Goal: Task Accomplishment & Management: Manage account settings

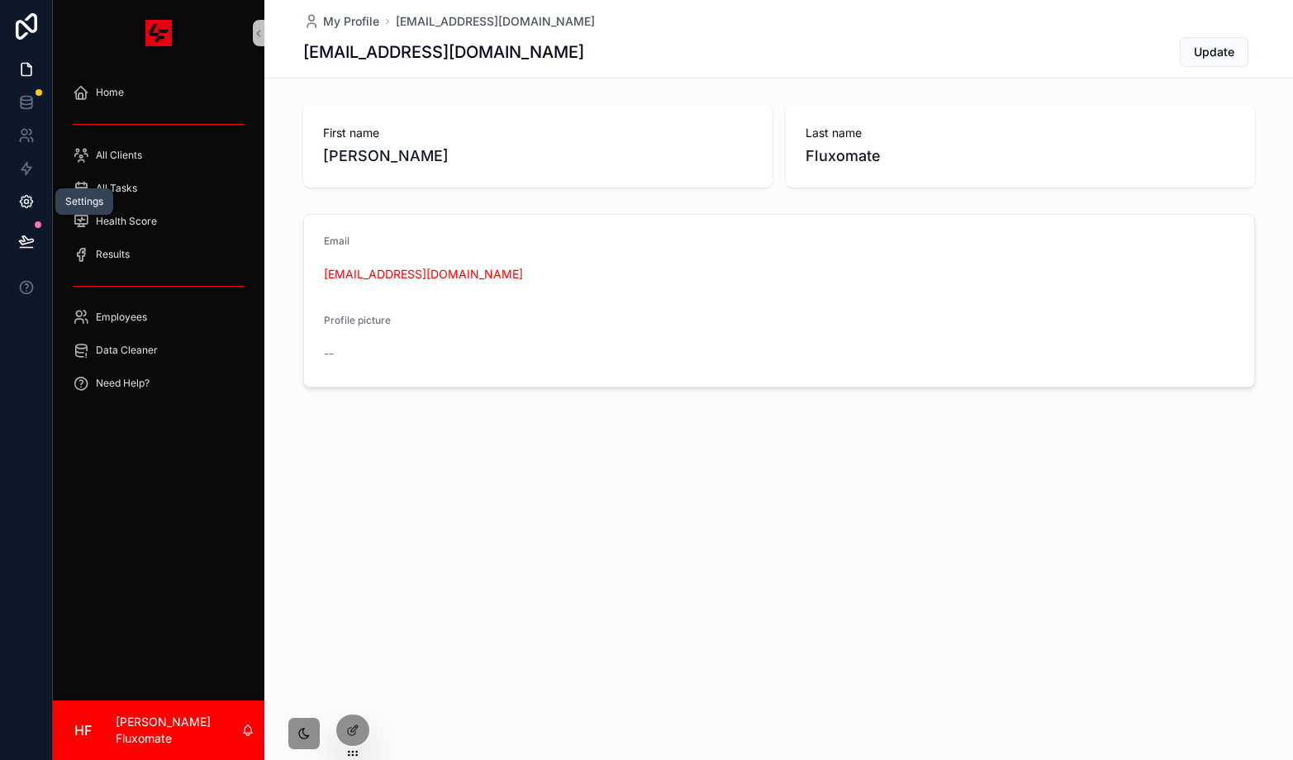
click at [29, 199] on icon at bounding box center [26, 201] width 17 height 17
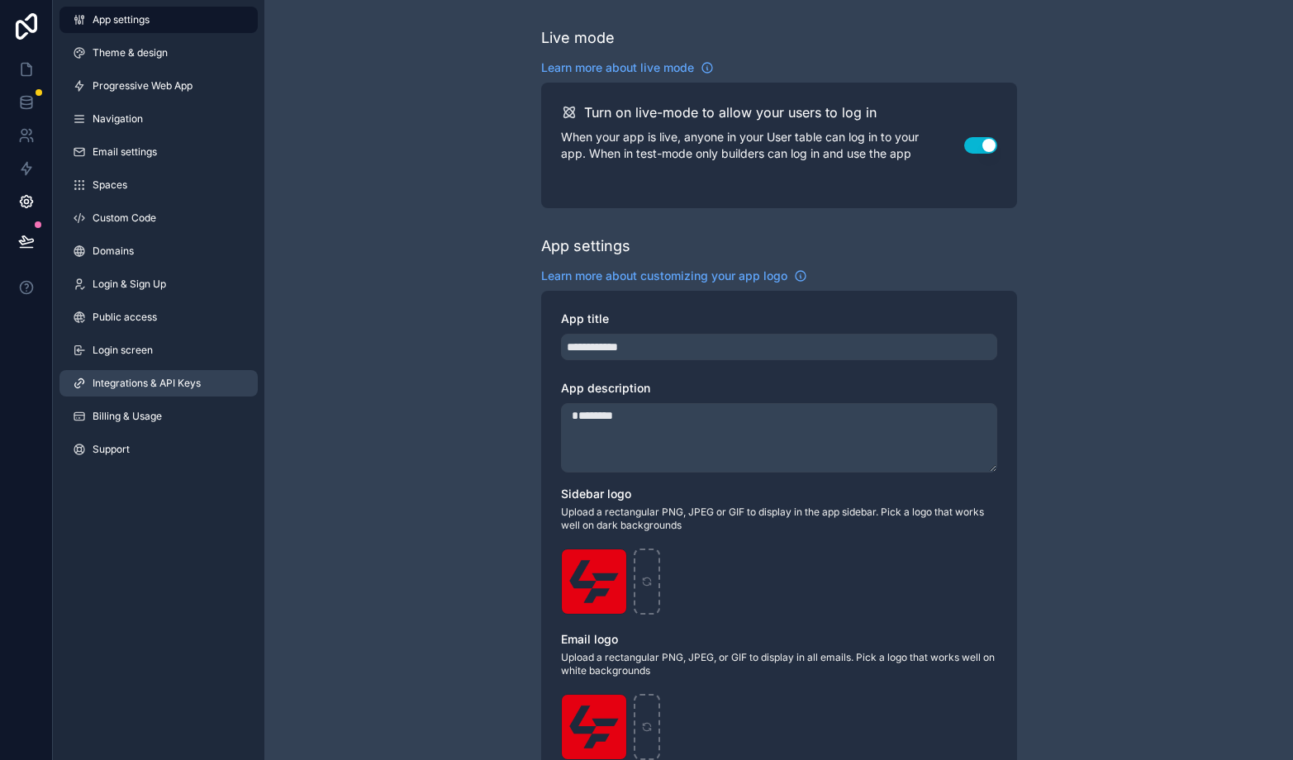
click at [150, 372] on link "Integrations & API Keys" at bounding box center [158, 383] width 198 height 26
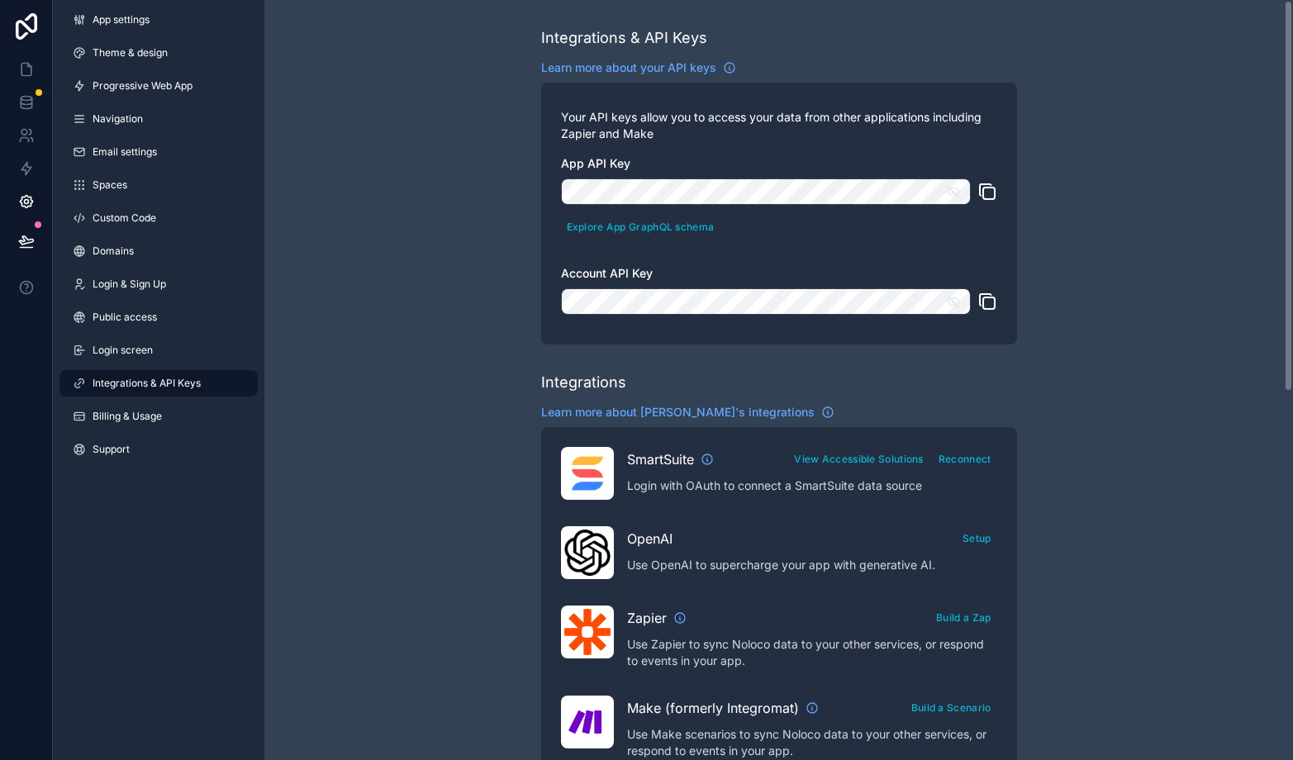
click at [986, 197] on icon "scrollable content" at bounding box center [987, 192] width 20 height 20
drag, startPoint x: 983, startPoint y: 191, endPoint x: 958, endPoint y: 193, distance: 25.7
click at [983, 191] on icon "scrollable content" at bounding box center [987, 192] width 20 height 20
click at [989, 300] on icon "scrollable content" at bounding box center [987, 302] width 20 height 20
click at [949, 197] on icon "scrollable content" at bounding box center [953, 191] width 15 height 15
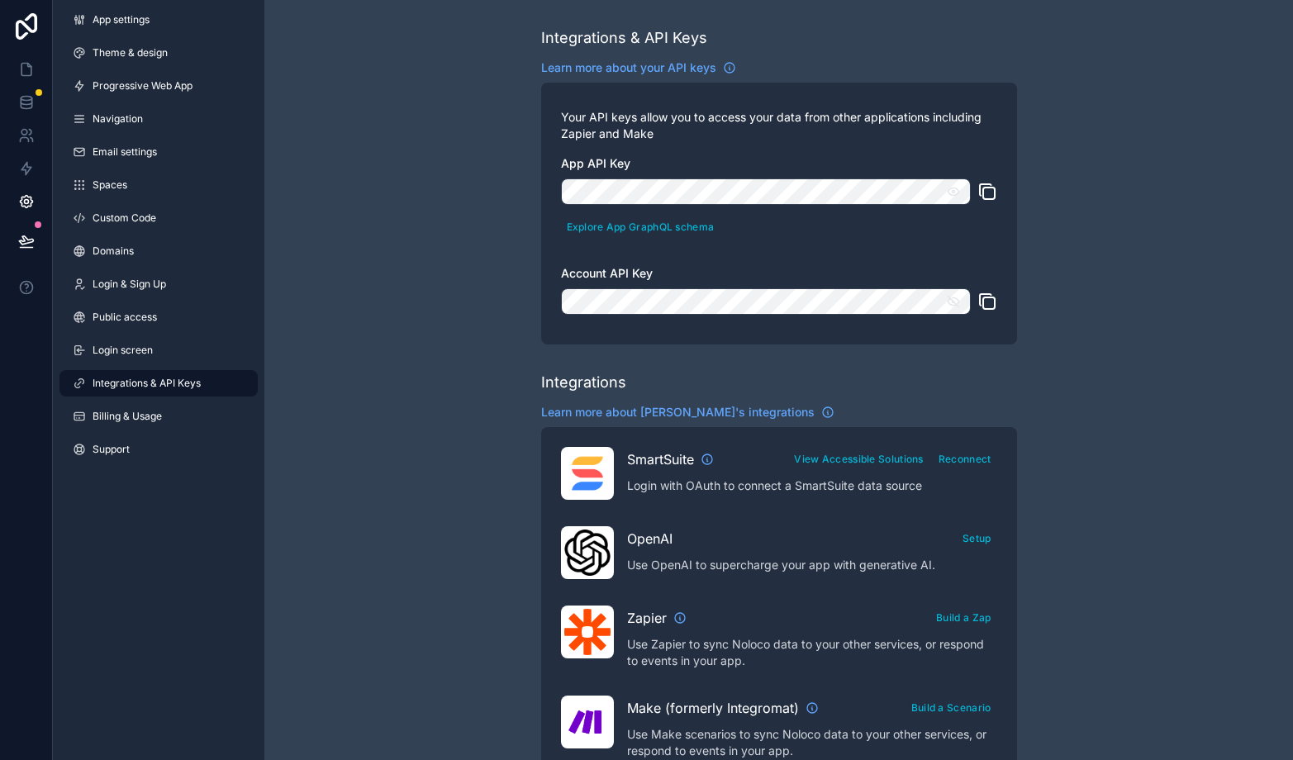
click at [985, 191] on icon "scrollable content" at bounding box center [987, 192] width 20 height 20
click at [977, 300] on icon "scrollable content" at bounding box center [987, 302] width 20 height 20
click at [983, 196] on icon "scrollable content" at bounding box center [987, 192] width 20 height 20
click at [997, 306] on div "Your API keys allow you to access your data from other applications including Z…" at bounding box center [779, 214] width 476 height 262
drag, startPoint x: 986, startPoint y: 300, endPoint x: 978, endPoint y: 294, distance: 9.4
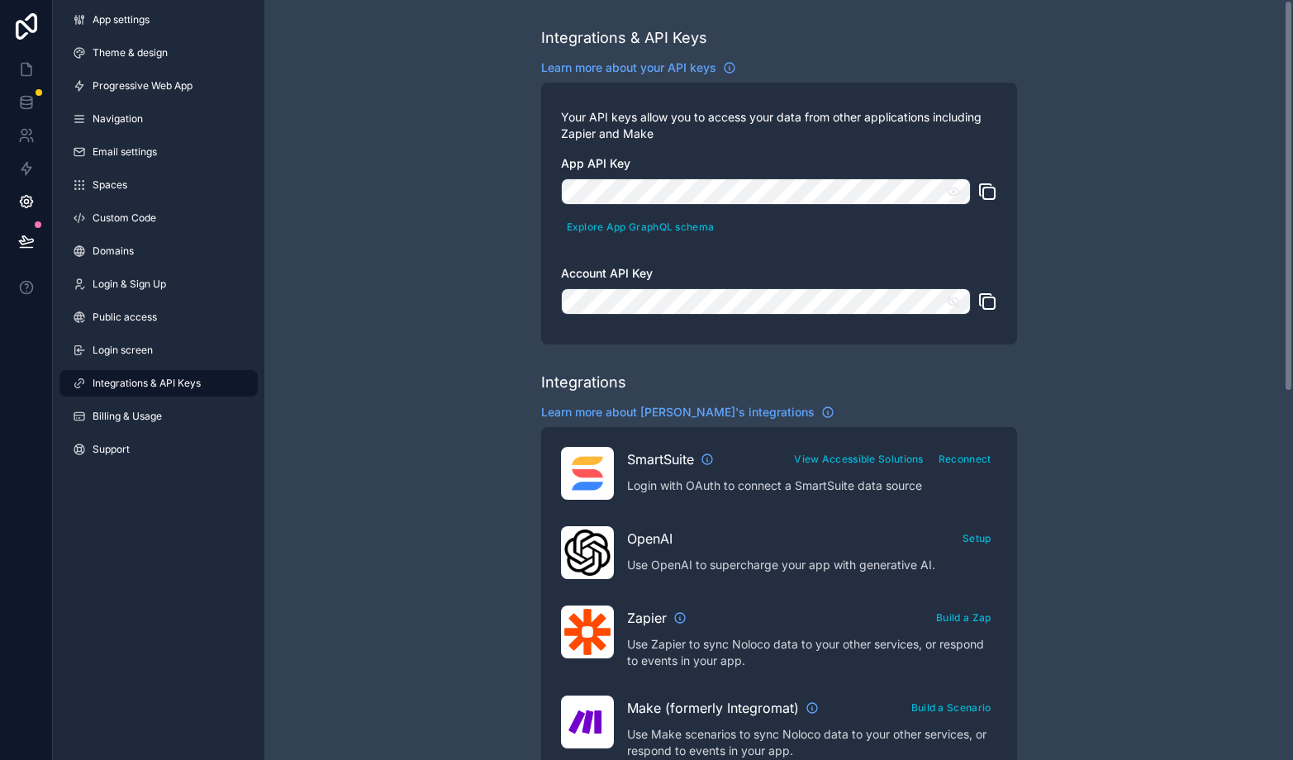
click at [987, 300] on icon "scrollable content" at bounding box center [987, 302] width 20 height 20
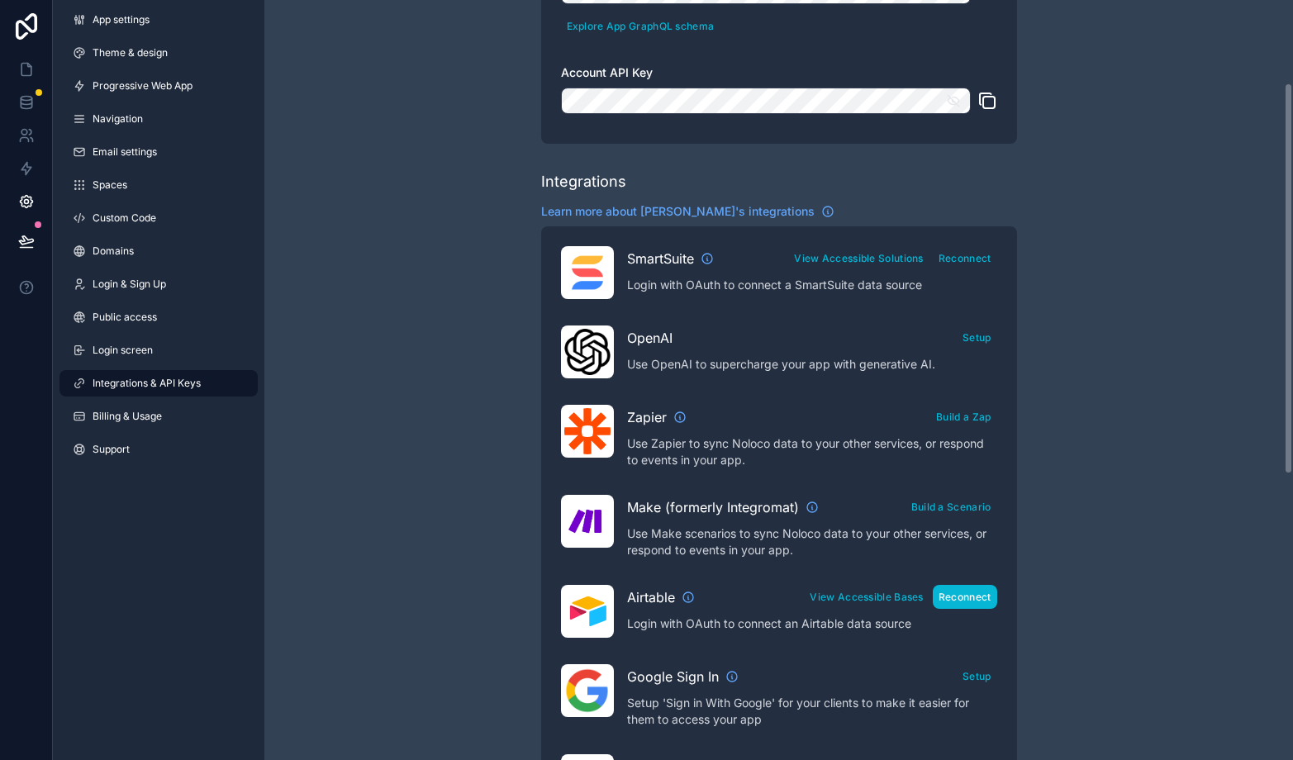
scroll to position [308, 0]
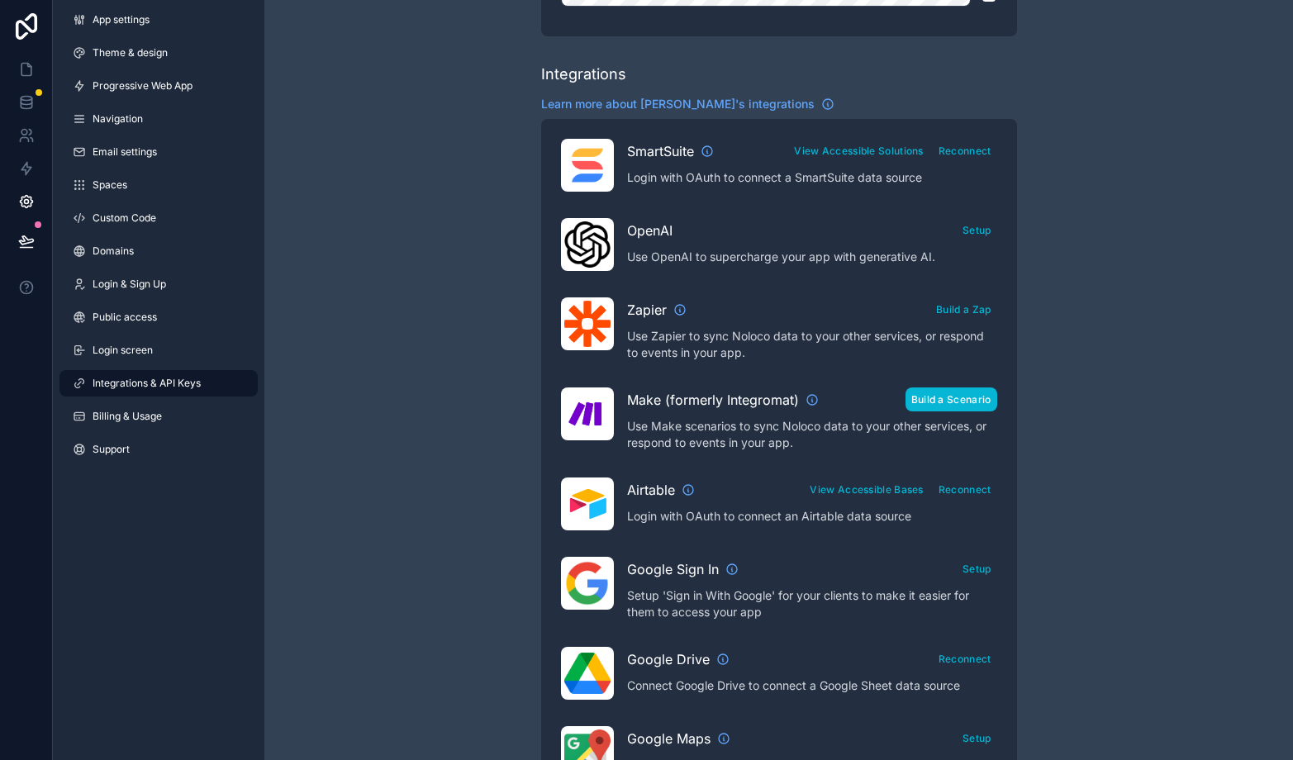
click at [961, 402] on button "Build a Scenario" at bounding box center [952, 400] width 92 height 24
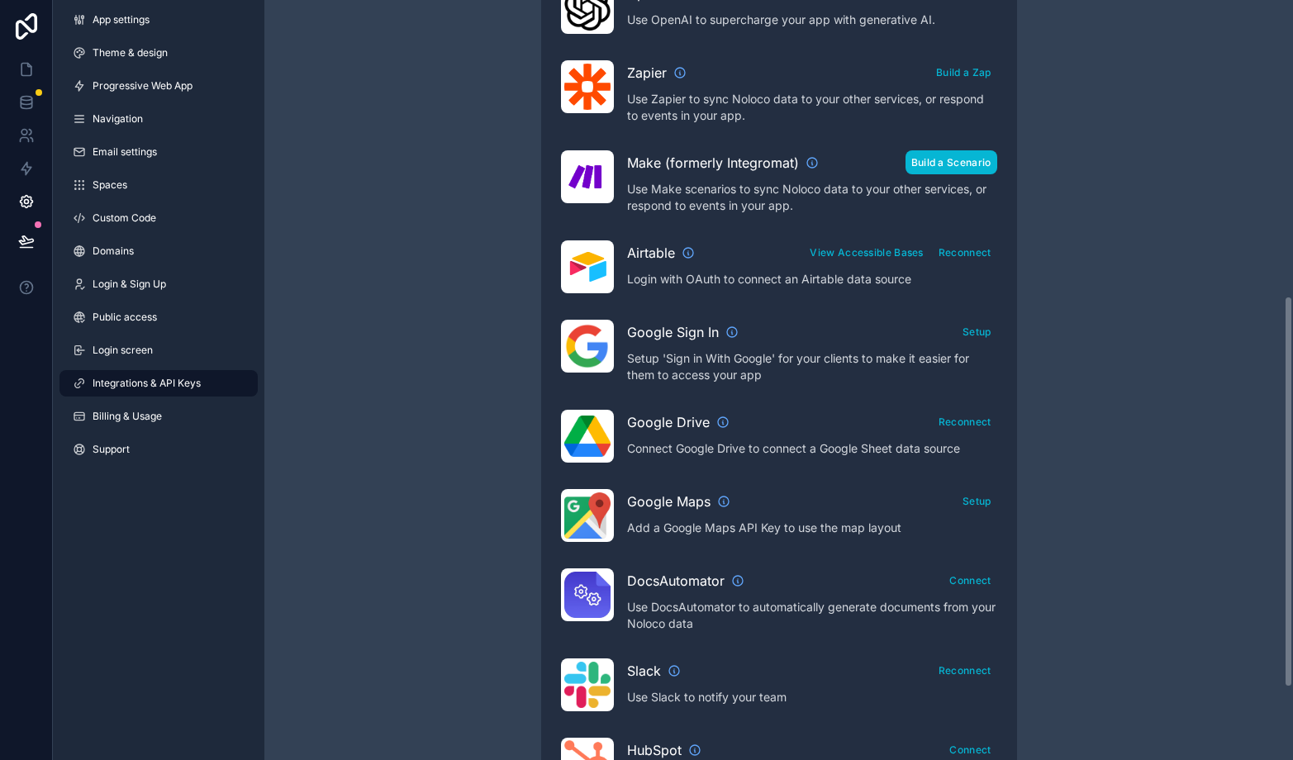
scroll to position [540, 0]
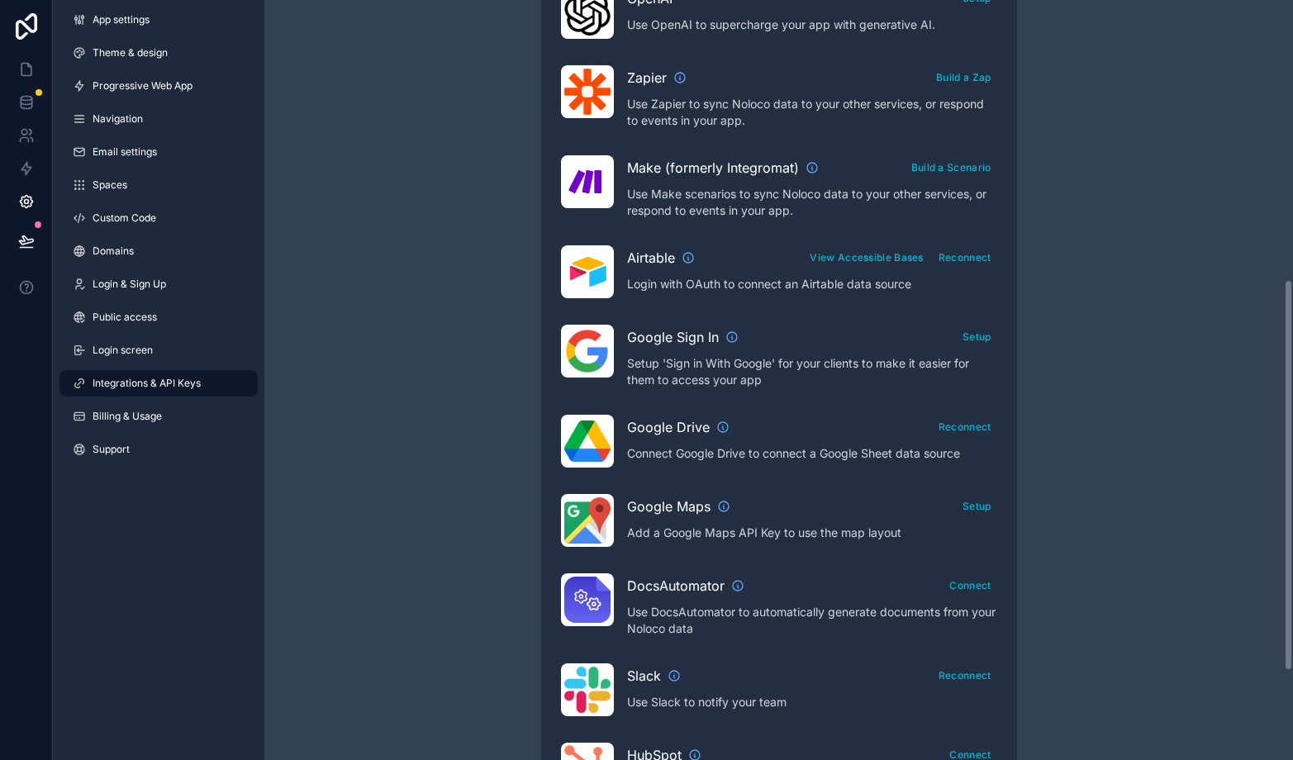
click at [1146, 340] on div "Integrations & API Keys Learn more about your API keys Your API keys allow you …" at bounding box center [778, 196] width 1029 height 1472
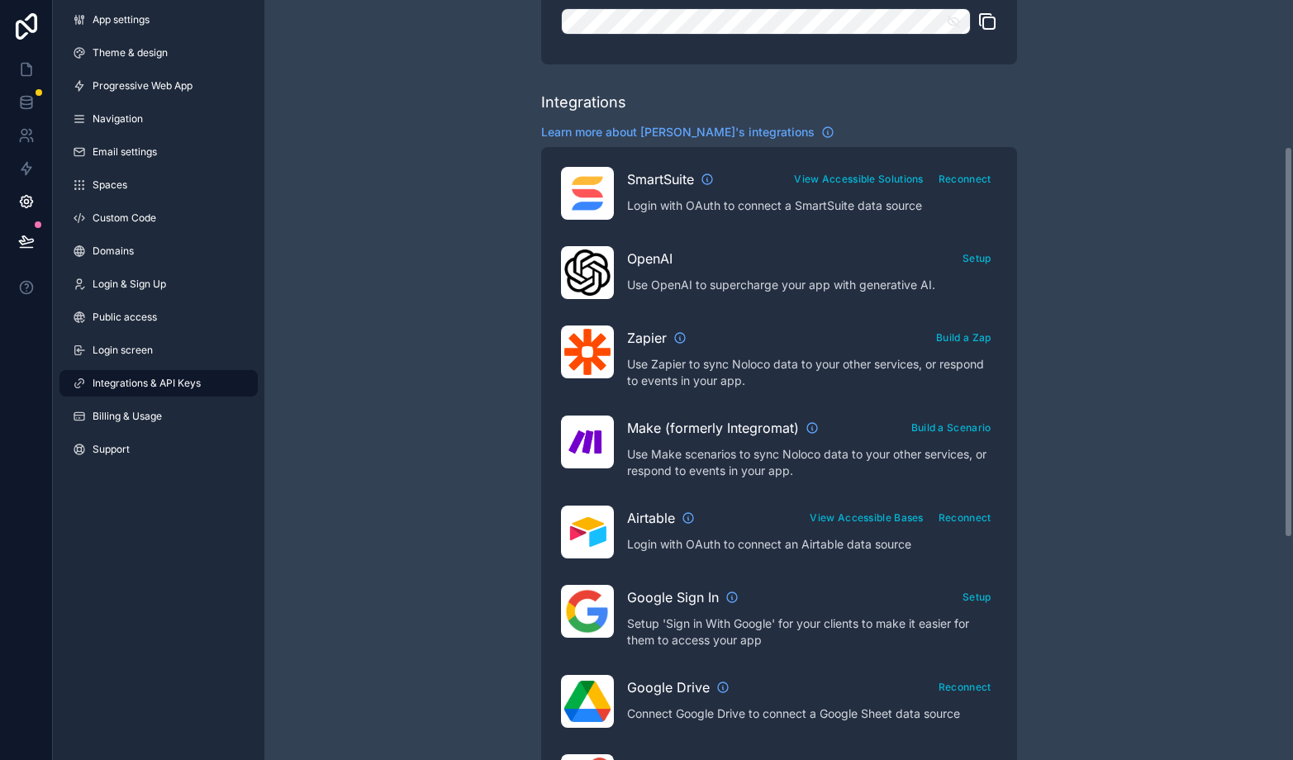
scroll to position [278, 0]
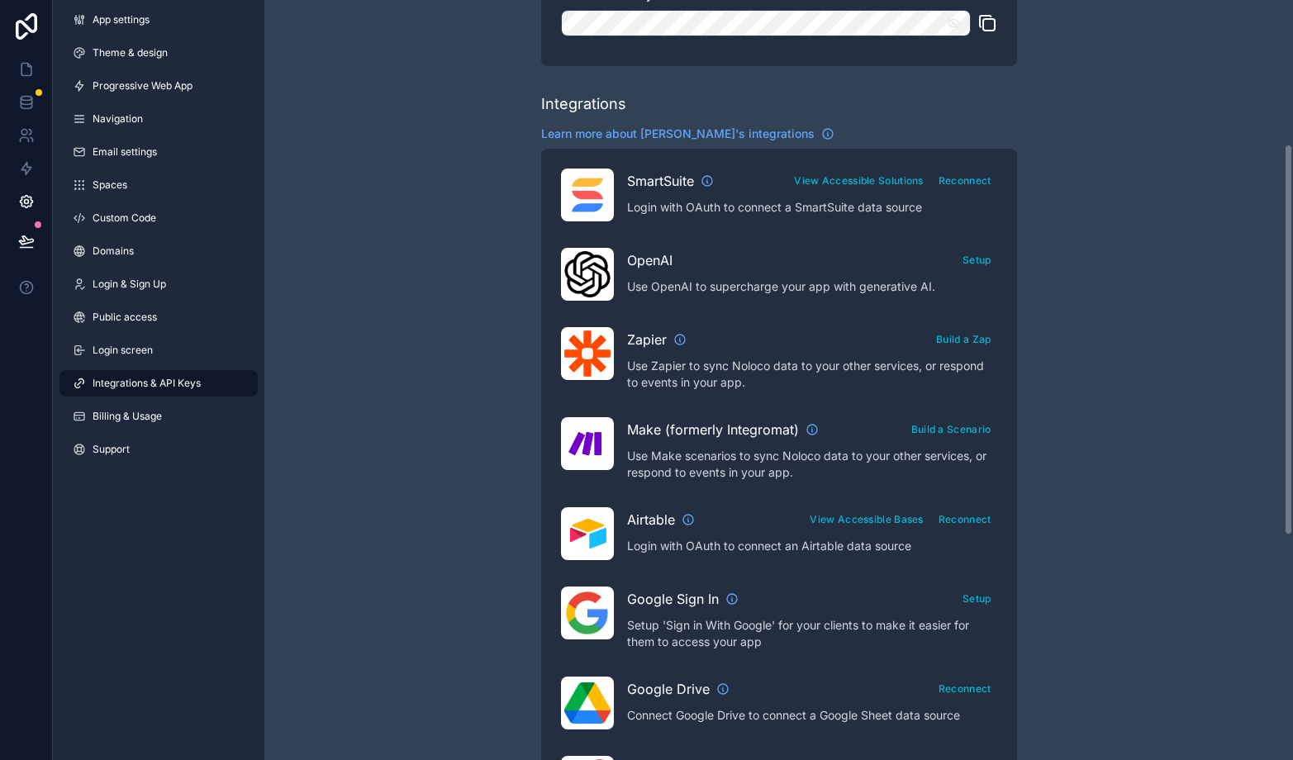
click at [140, 381] on span "Integrations & API Keys" at bounding box center [147, 383] width 108 height 13
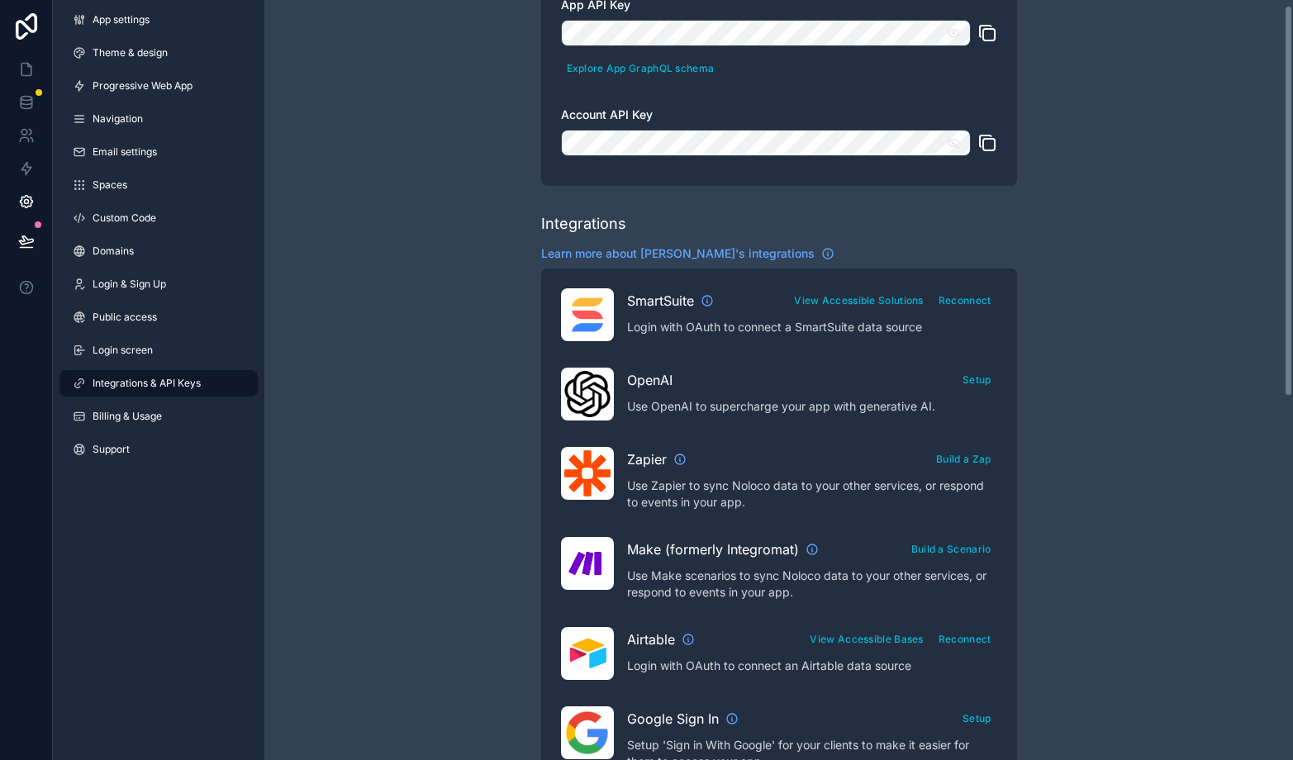
scroll to position [0, 0]
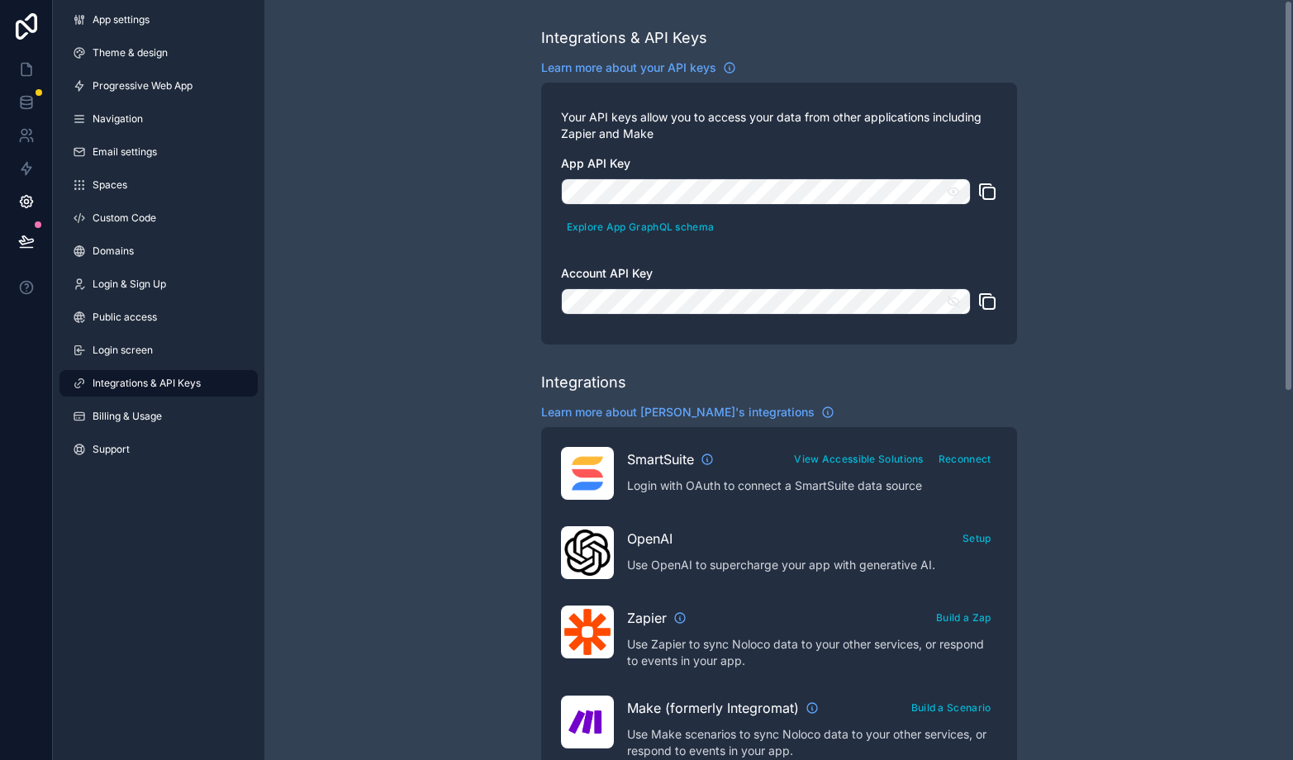
click at [806, 220] on div "Explore App GraphQL schema" at bounding box center [779, 208] width 436 height 60
click at [953, 192] on icon "scrollable content" at bounding box center [953, 191] width 15 height 15
click at [28, 97] on icon at bounding box center [26, 99] width 11 height 4
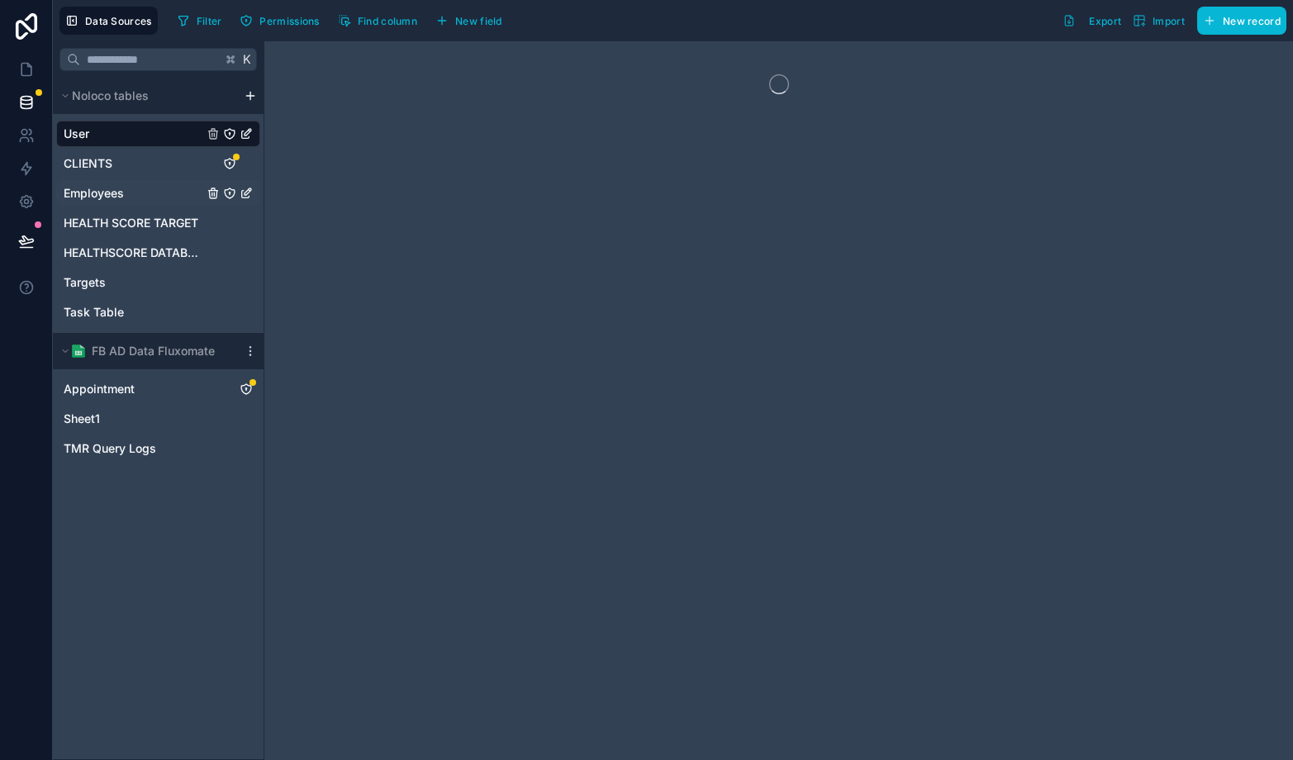
click at [99, 196] on span "Employees" at bounding box center [94, 193] width 60 height 17
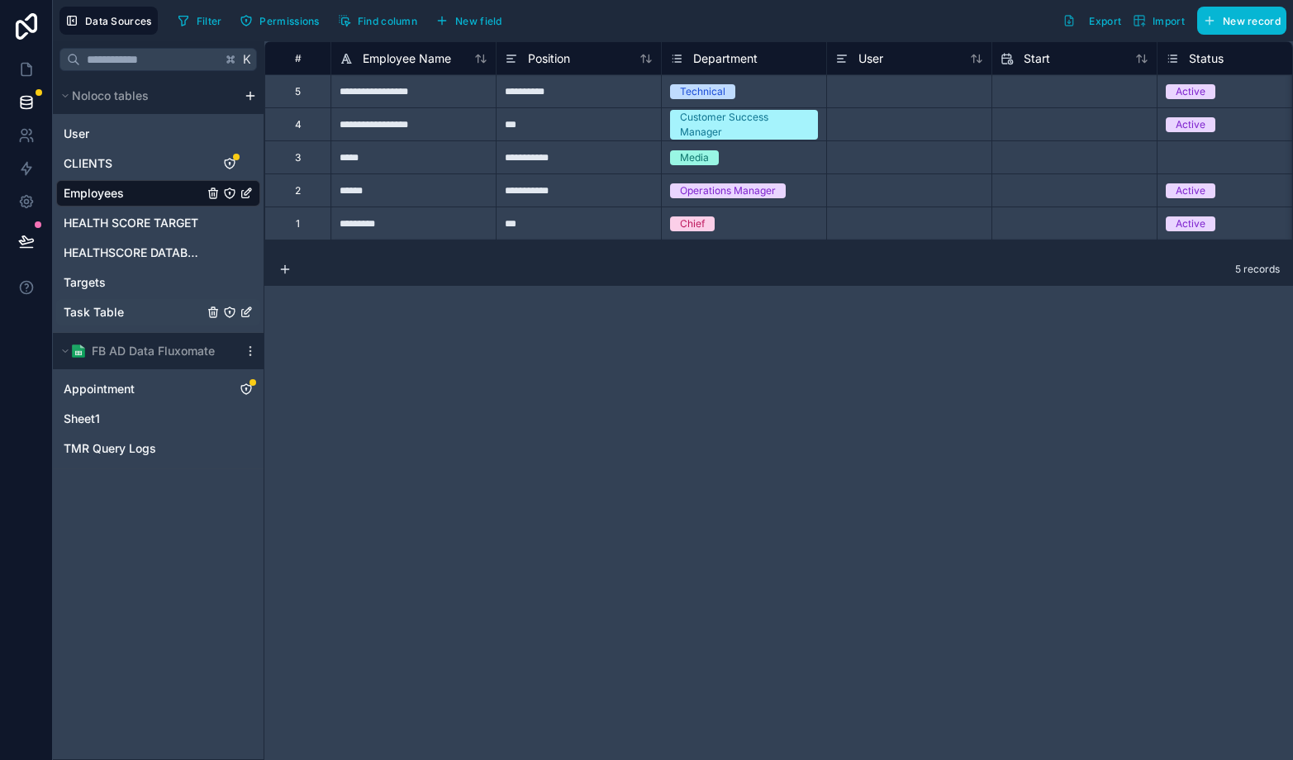
click at [112, 320] on span "Task Table" at bounding box center [94, 312] width 60 height 17
